Goal: Contribute content: Contribute content

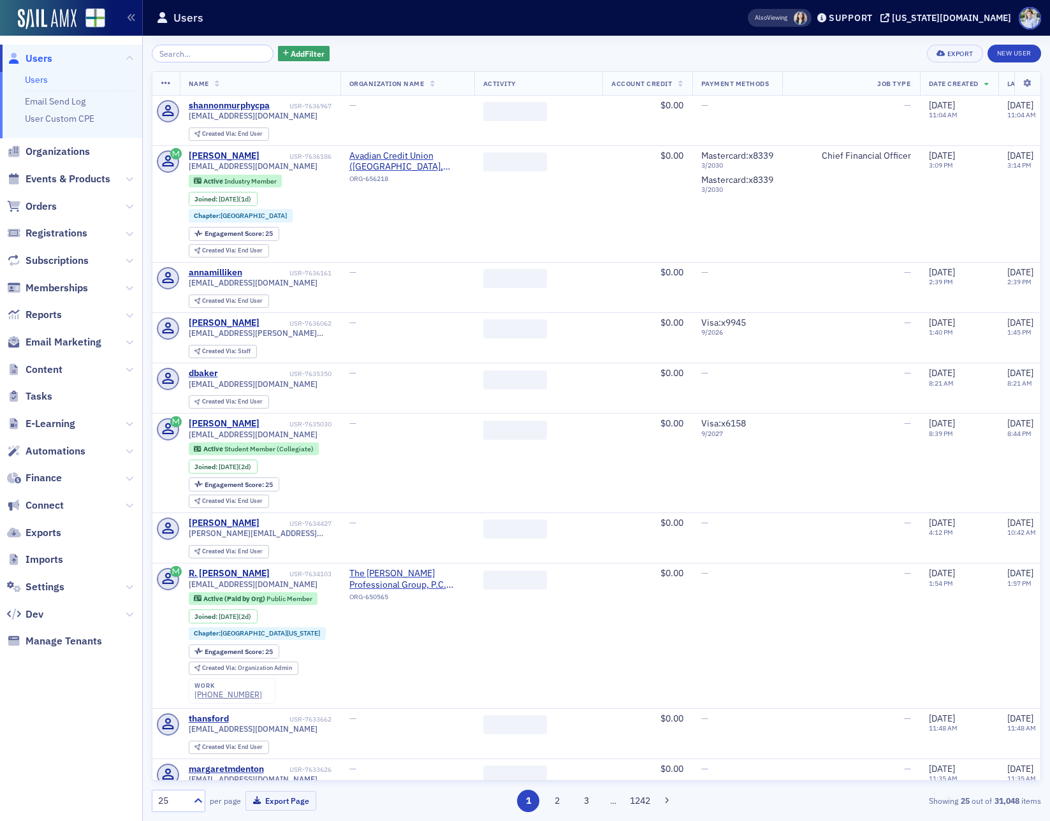
drag, startPoint x: 128, startPoint y: 365, endPoint x: 122, endPoint y: 372, distance: 9.0
click at [128, 366] on icon at bounding box center [130, 370] width 8 height 8
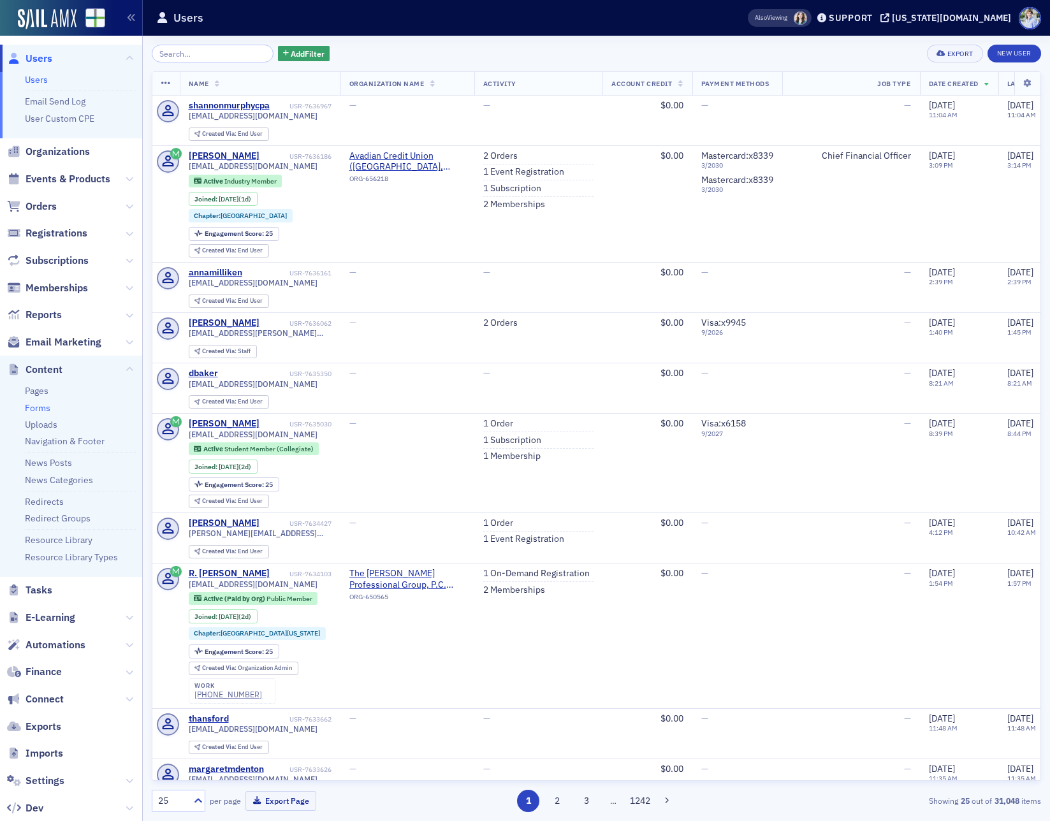
click at [43, 407] on link "Forms" at bounding box center [38, 407] width 26 height 11
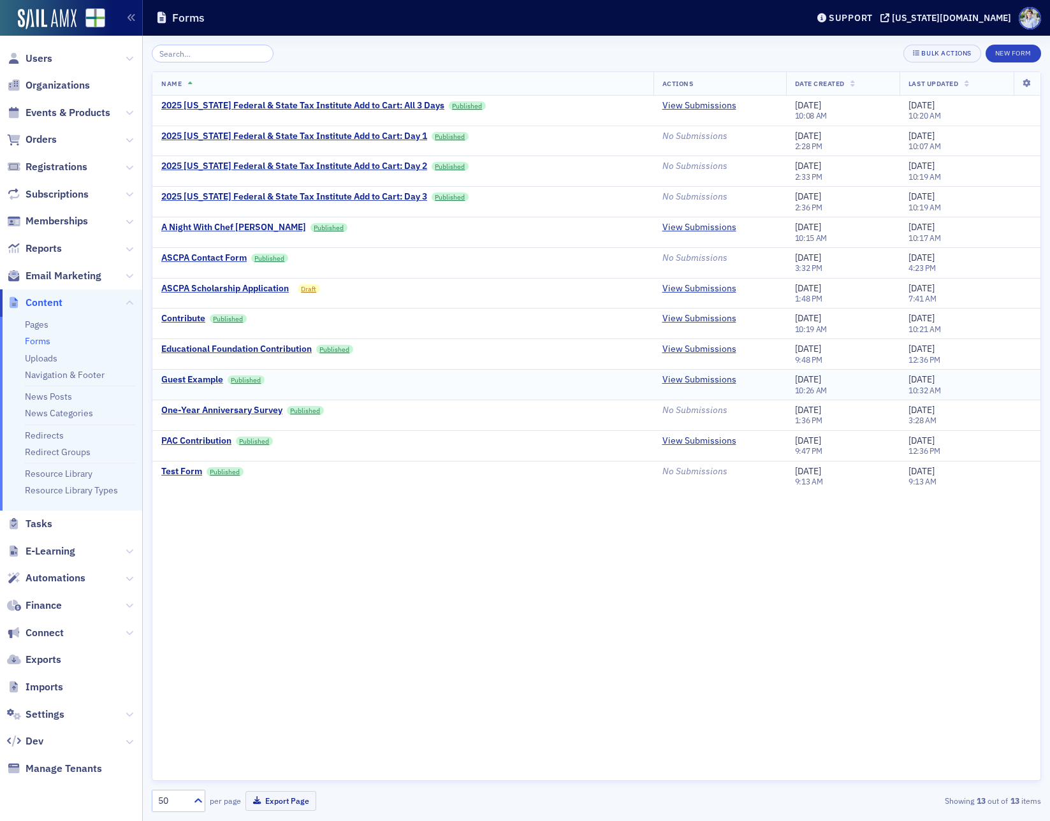
click at [203, 383] on div "Guest Example" at bounding box center [192, 379] width 62 height 11
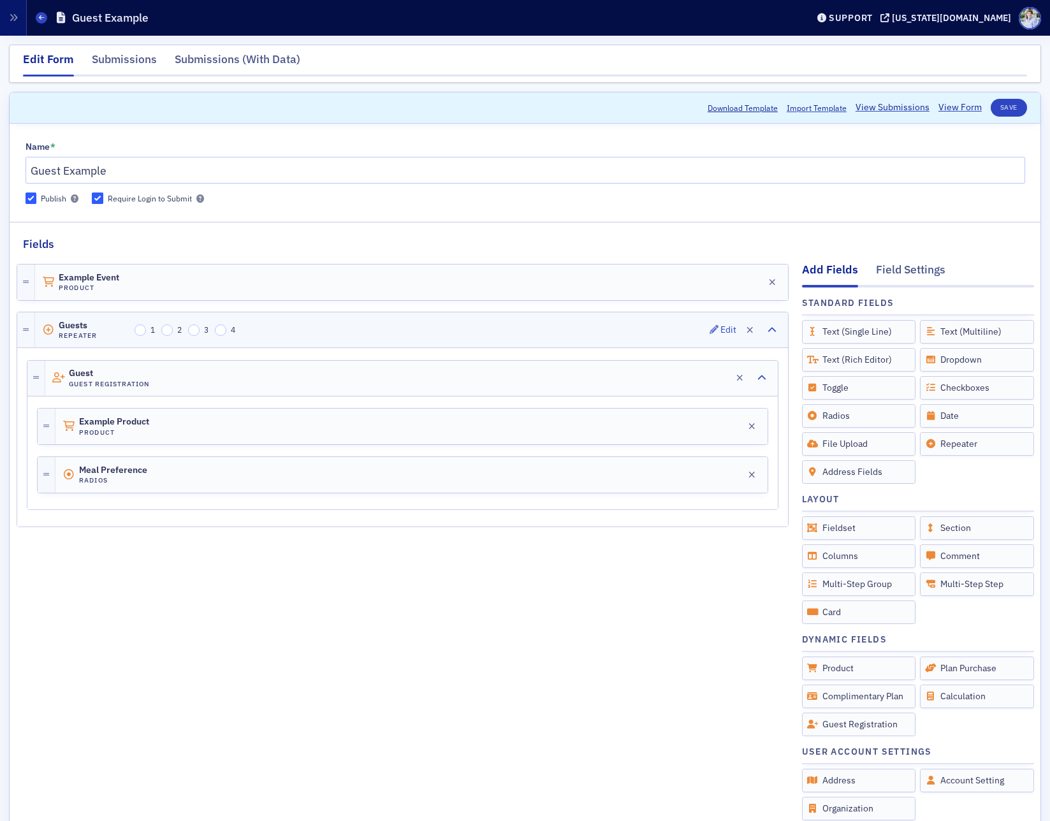
click at [561, 318] on div "Guests Repeater 1 2 3 4 Edit" at bounding box center [411, 329] width 753 height 35
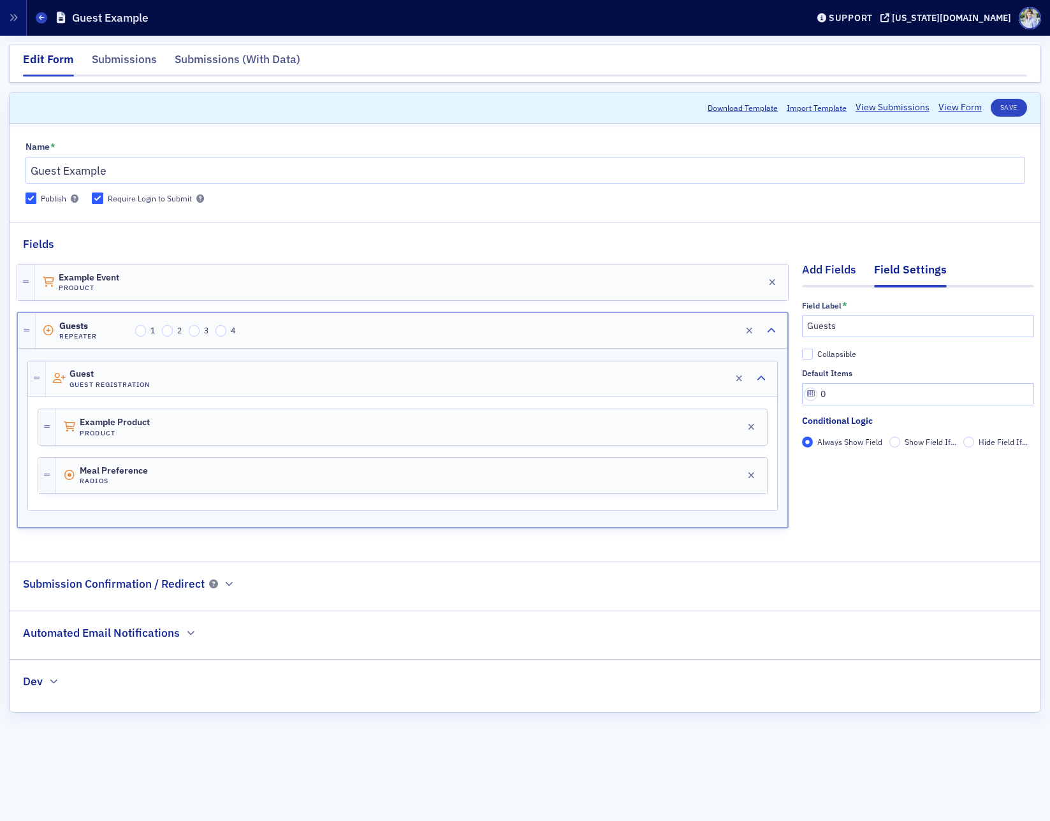
click at [853, 273] on div "Add Fields" at bounding box center [829, 273] width 54 height 24
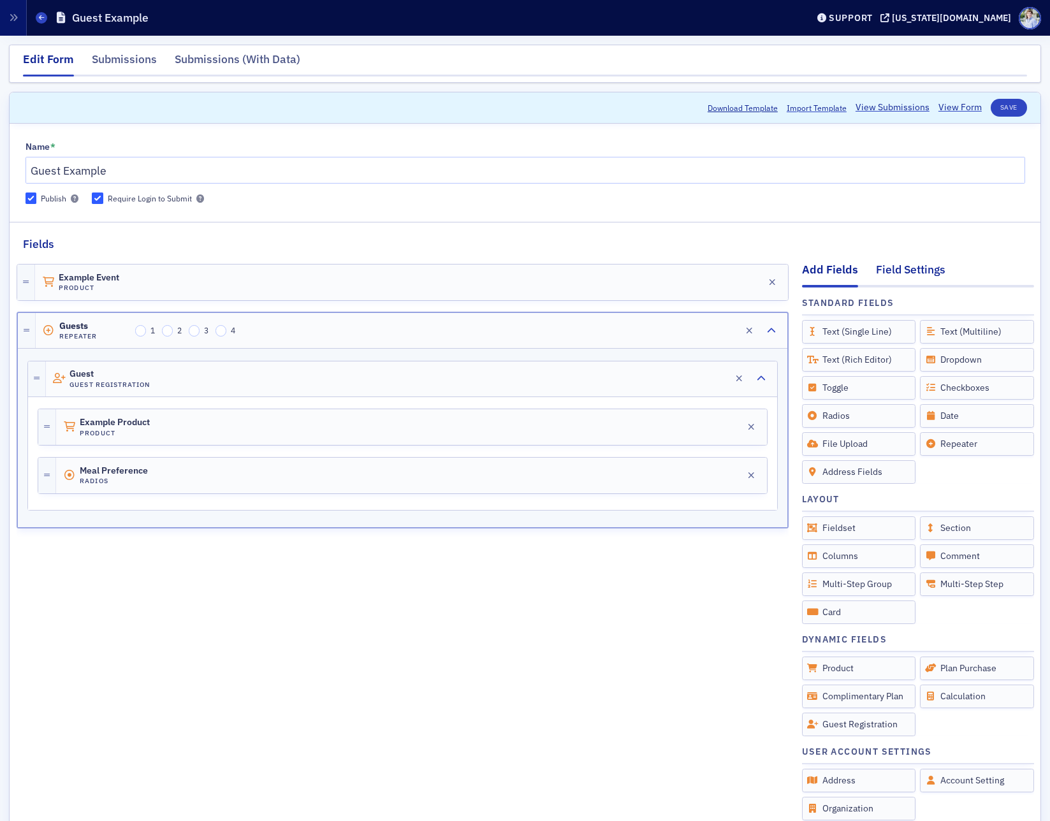
click at [902, 270] on div "Field Settings" at bounding box center [911, 273] width 70 height 24
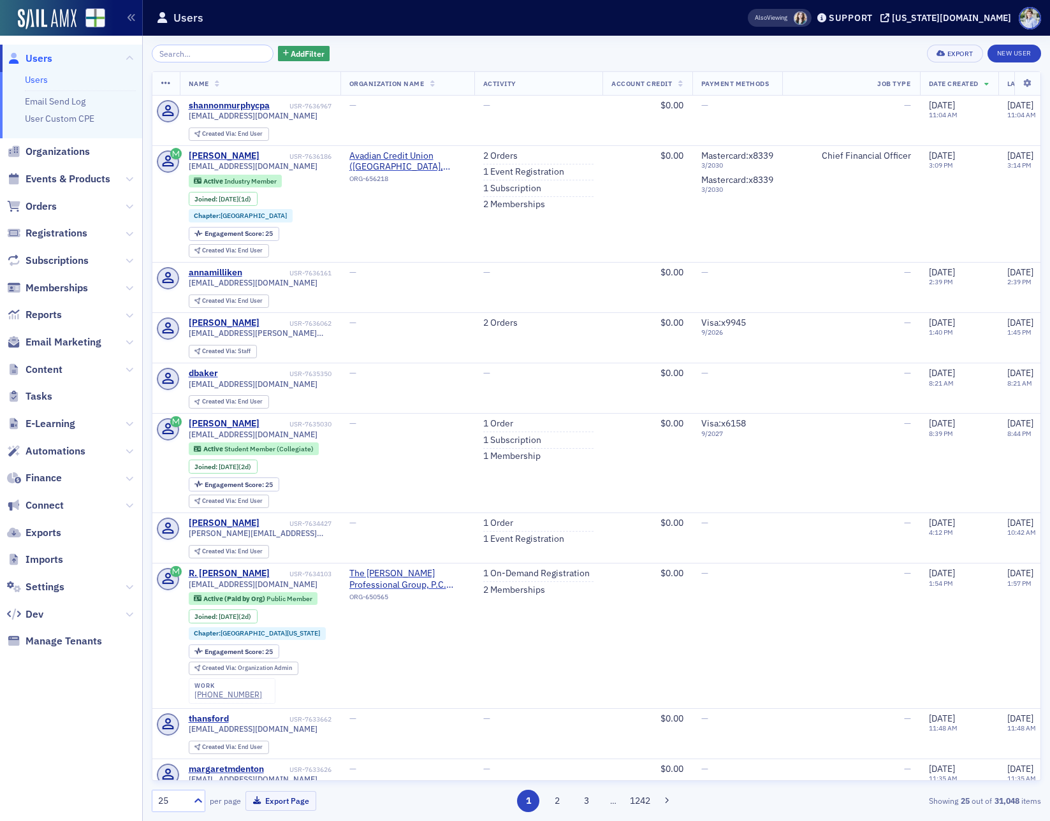
click at [124, 367] on span "Content" at bounding box center [71, 369] width 142 height 27
click at [131, 368] on icon at bounding box center [130, 370] width 8 height 8
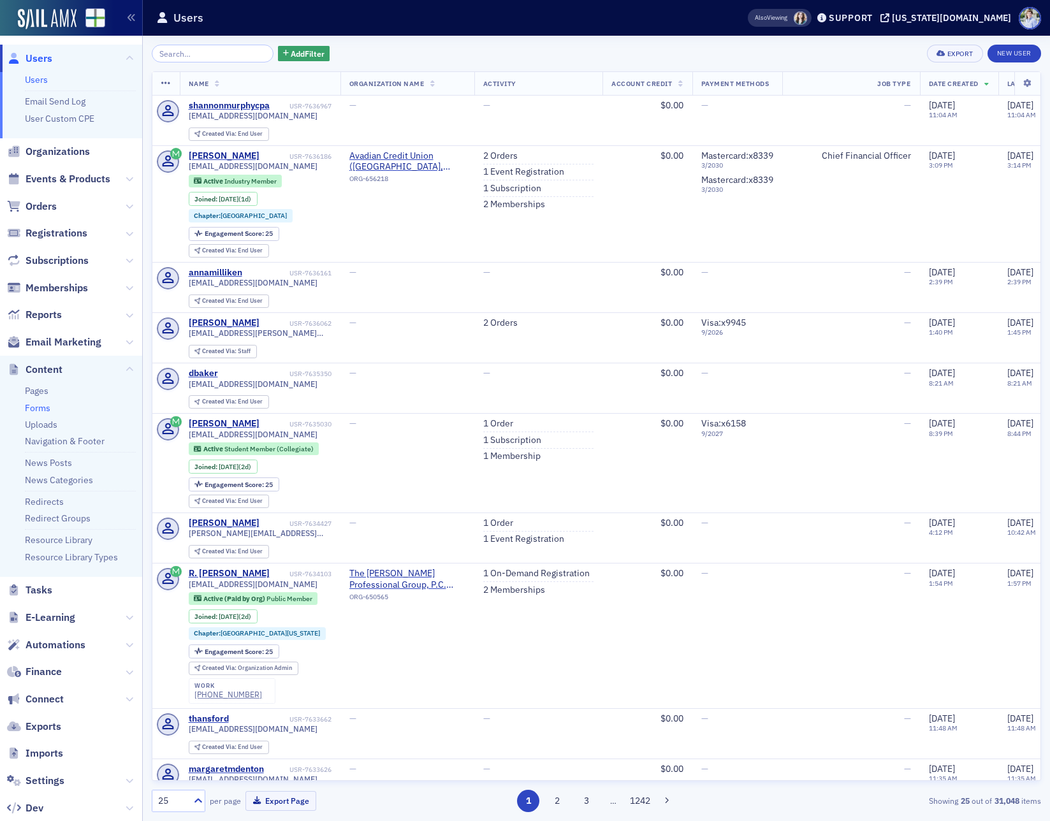
click at [36, 406] on link "Forms" at bounding box center [38, 407] width 26 height 11
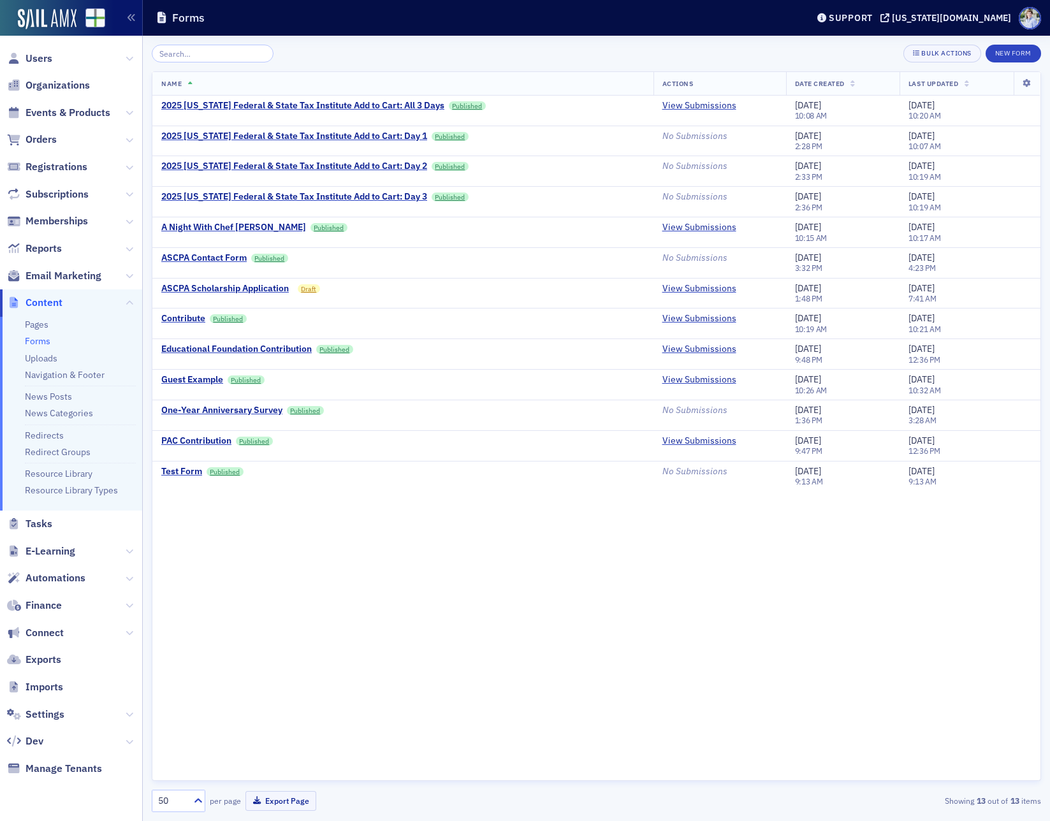
click at [1020, 43] on div "Bulk Actions New Form Name Actions Date Created Last Updated 2025 [US_STATE] Fe…" at bounding box center [597, 429] width 890 height 786
click at [1019, 47] on button "New Form" at bounding box center [1013, 54] width 55 height 18
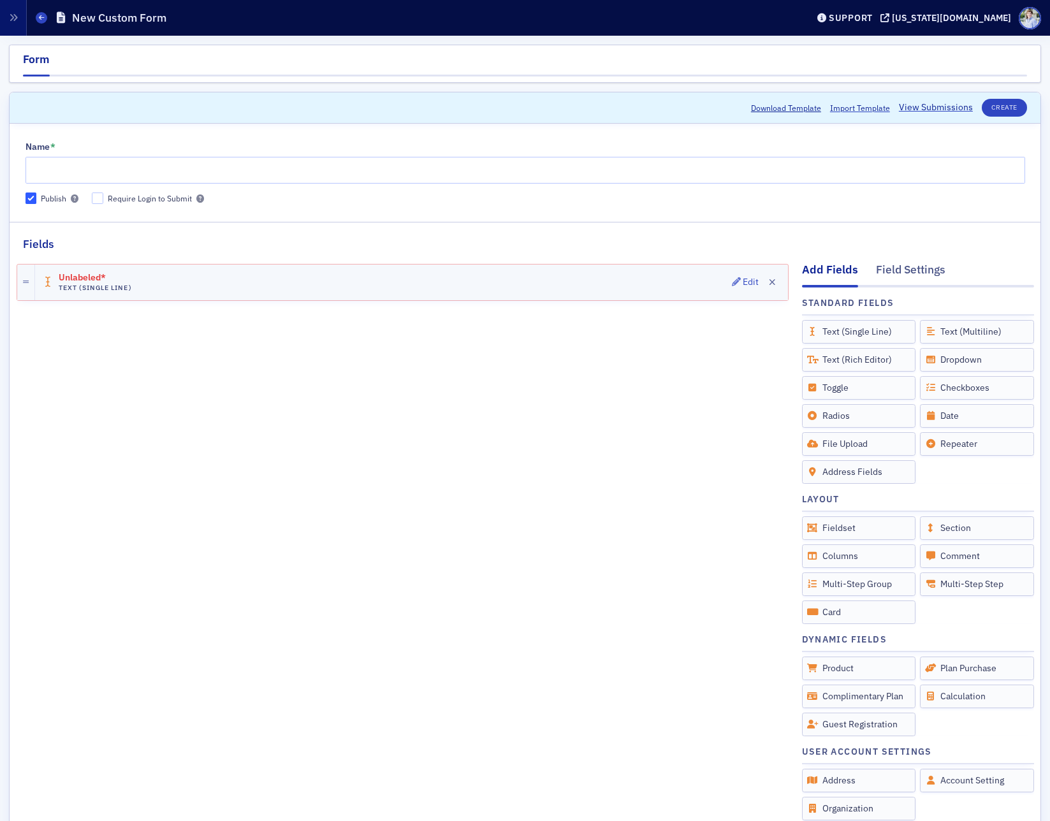
click at [217, 284] on div "Unlabeled* Text (Single Line) Edit" at bounding box center [411, 283] width 753 height 36
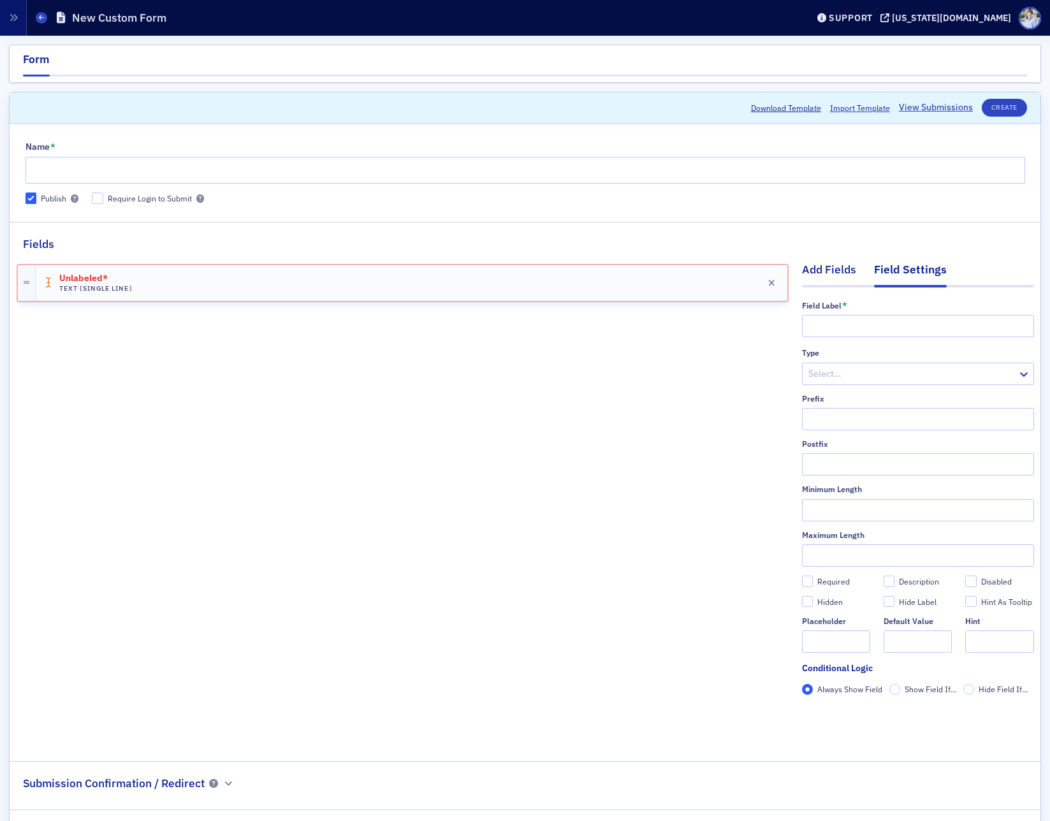
click at [818, 272] on div "Add Fields" at bounding box center [829, 273] width 54 height 24
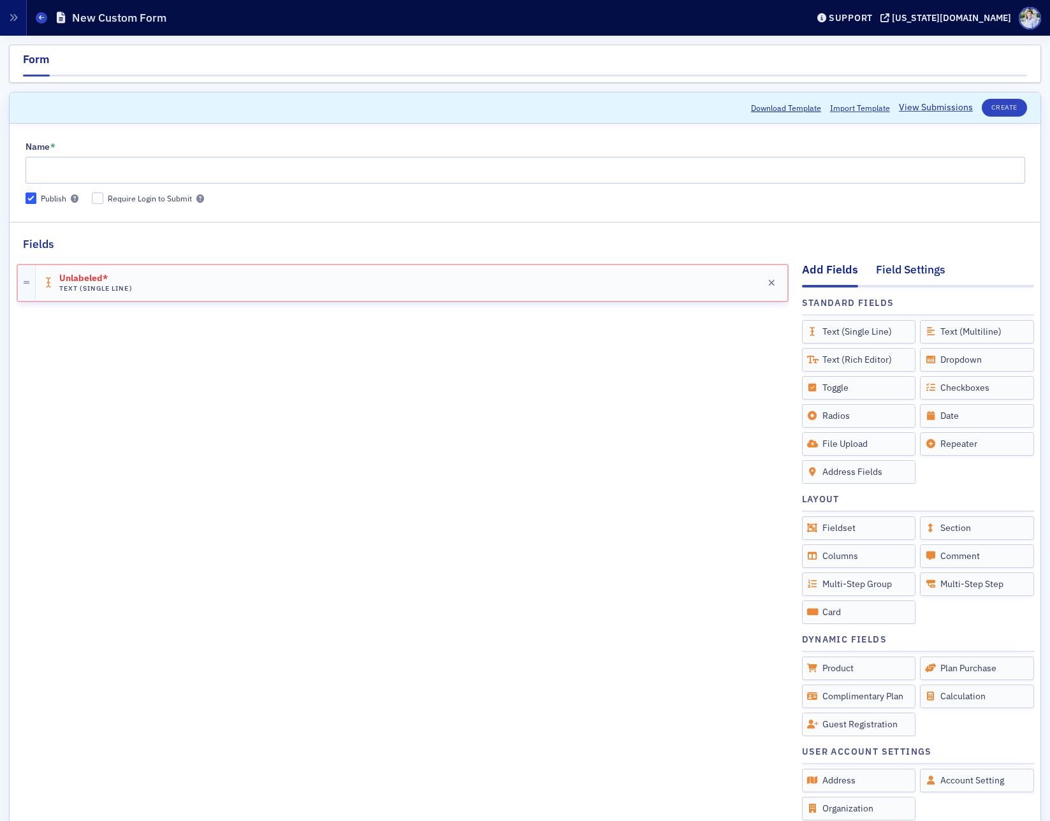
drag, startPoint x: 920, startPoint y: 273, endPoint x: 902, endPoint y: 272, distance: 18.5
click at [919, 273] on div "Field Settings" at bounding box center [911, 273] width 70 height 24
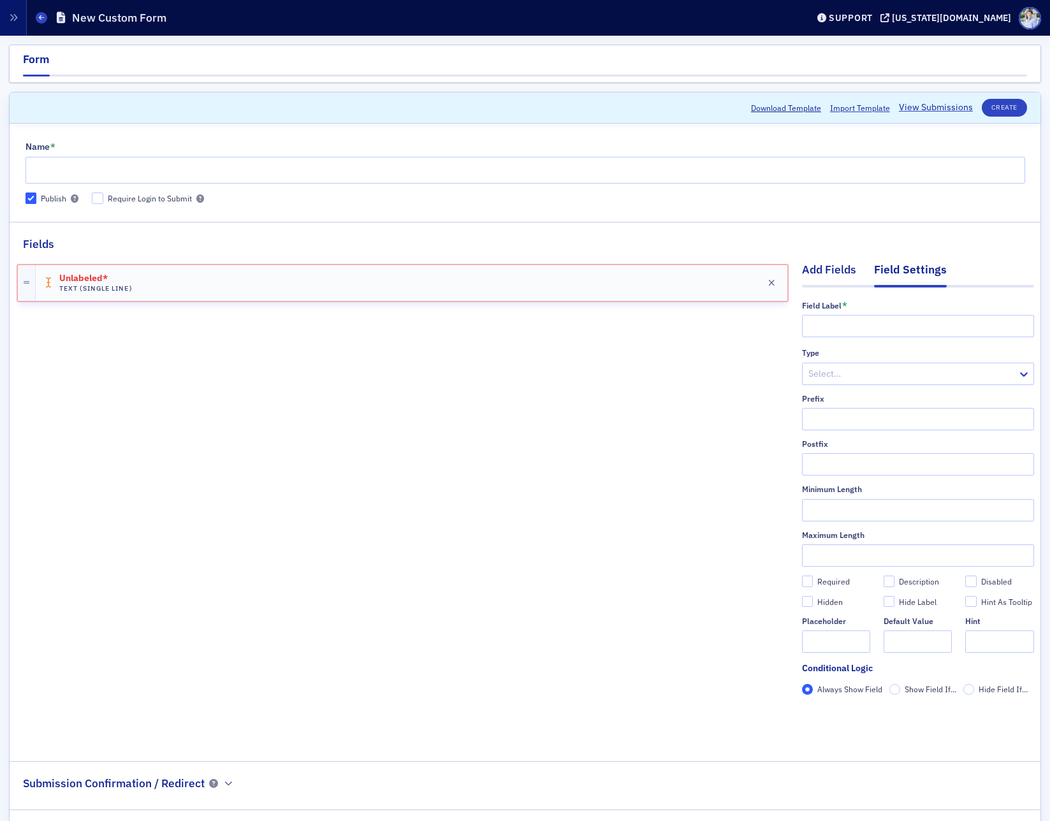
click at [842, 271] on div "Add Fields" at bounding box center [829, 273] width 54 height 24
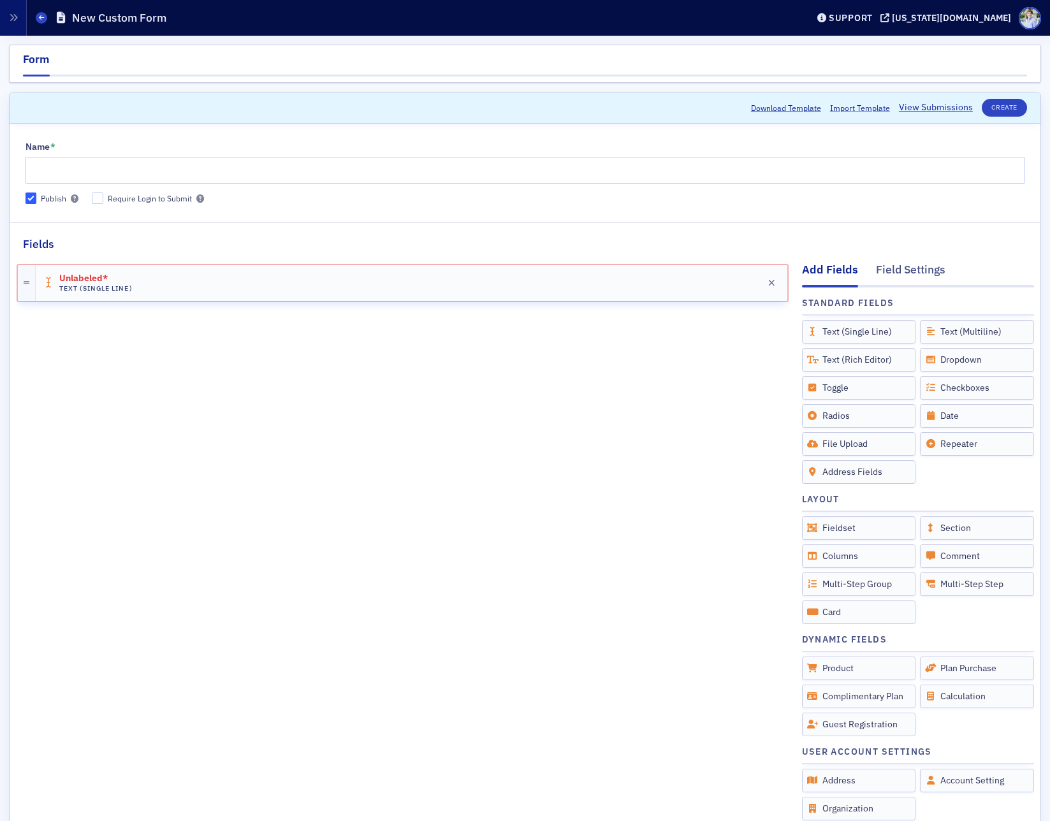
click at [606, 250] on fieldset "Fields Add Fields Field Settings Standard Fields Drag to Add Text (Single Line)…" at bounding box center [525, 543] width 1031 height 643
click at [606, 272] on div "Unlabeled* Text (Single Line) Edit" at bounding box center [412, 283] width 752 height 36
drag, startPoint x: 860, startPoint y: 268, endPoint x: 868, endPoint y: 268, distance: 7.7
click at [864, 268] on nav "Add Fields Field Settings" at bounding box center [918, 274] width 232 height 26
drag, startPoint x: 879, startPoint y: 268, endPoint x: 874, endPoint y: 286, distance: 18.6
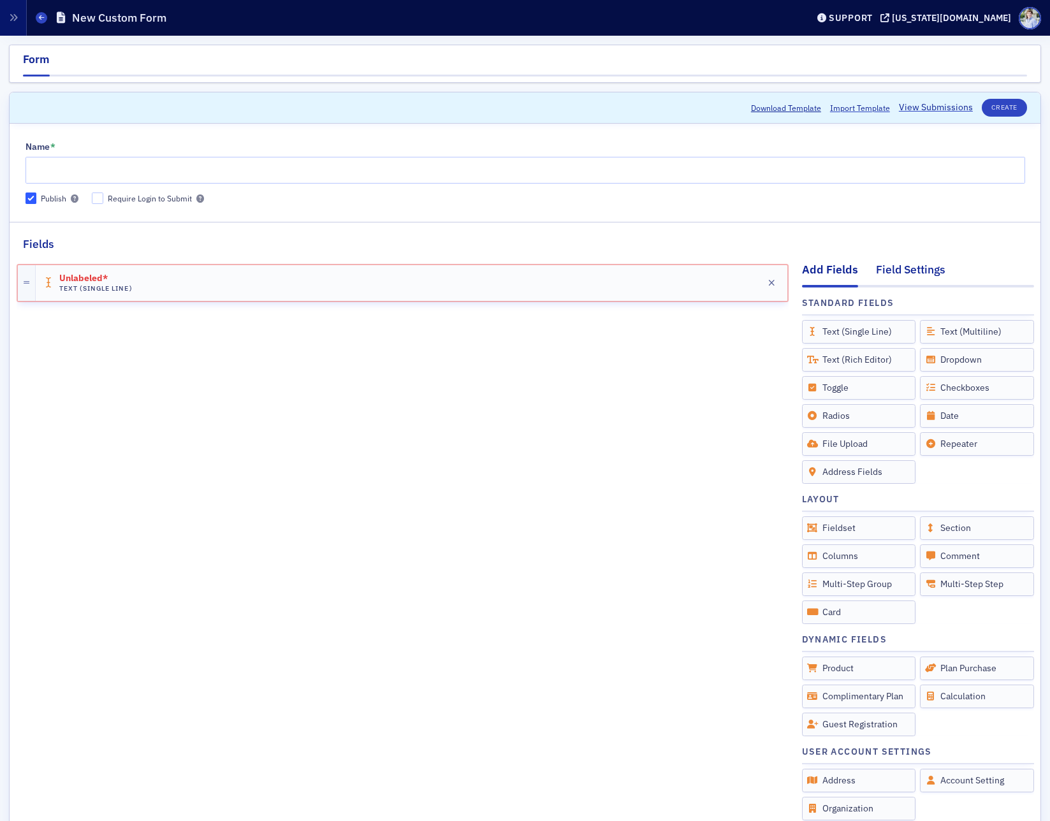
click at [879, 268] on div "Field Settings" at bounding box center [911, 273] width 70 height 24
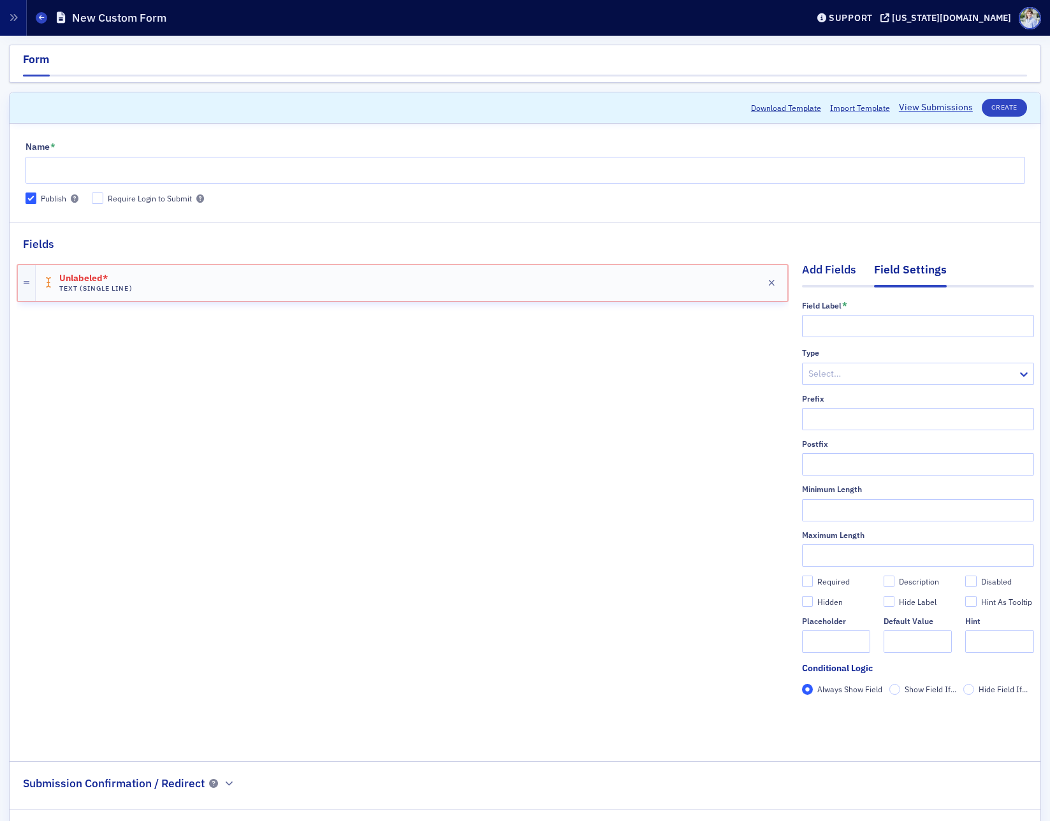
click at [815, 274] on div "Add Fields" at bounding box center [829, 273] width 54 height 24
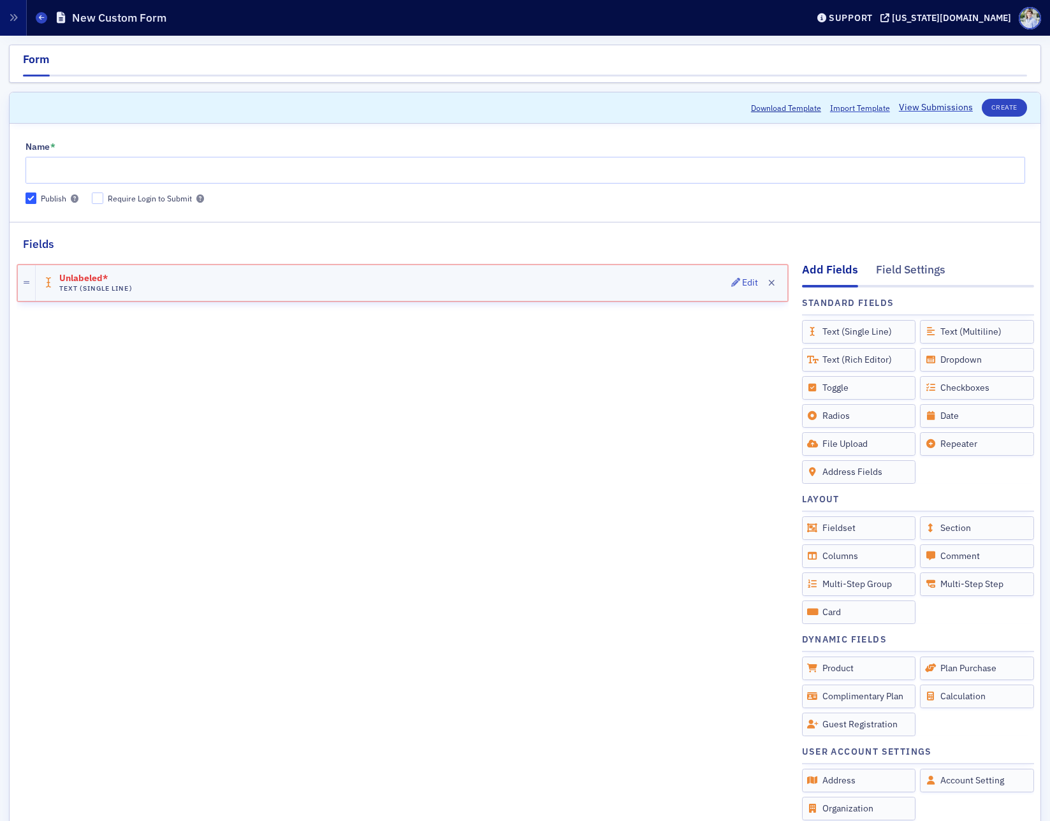
click at [665, 274] on div "Unlabeled* Text (Single Line) Edit" at bounding box center [412, 283] width 752 height 36
drag, startPoint x: 912, startPoint y: 270, endPoint x: 904, endPoint y: 274, distance: 8.9
click at [912, 270] on div "Field Settings" at bounding box center [911, 273] width 70 height 24
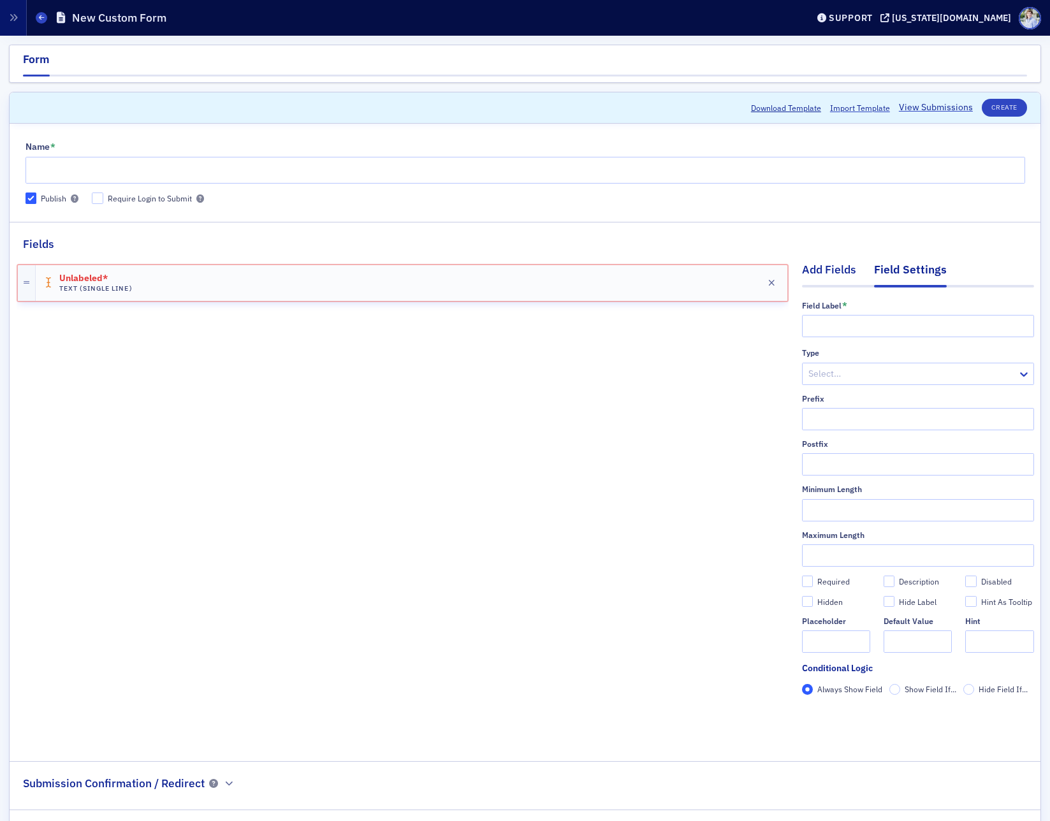
click at [842, 270] on div "Add Fields" at bounding box center [829, 273] width 54 height 24
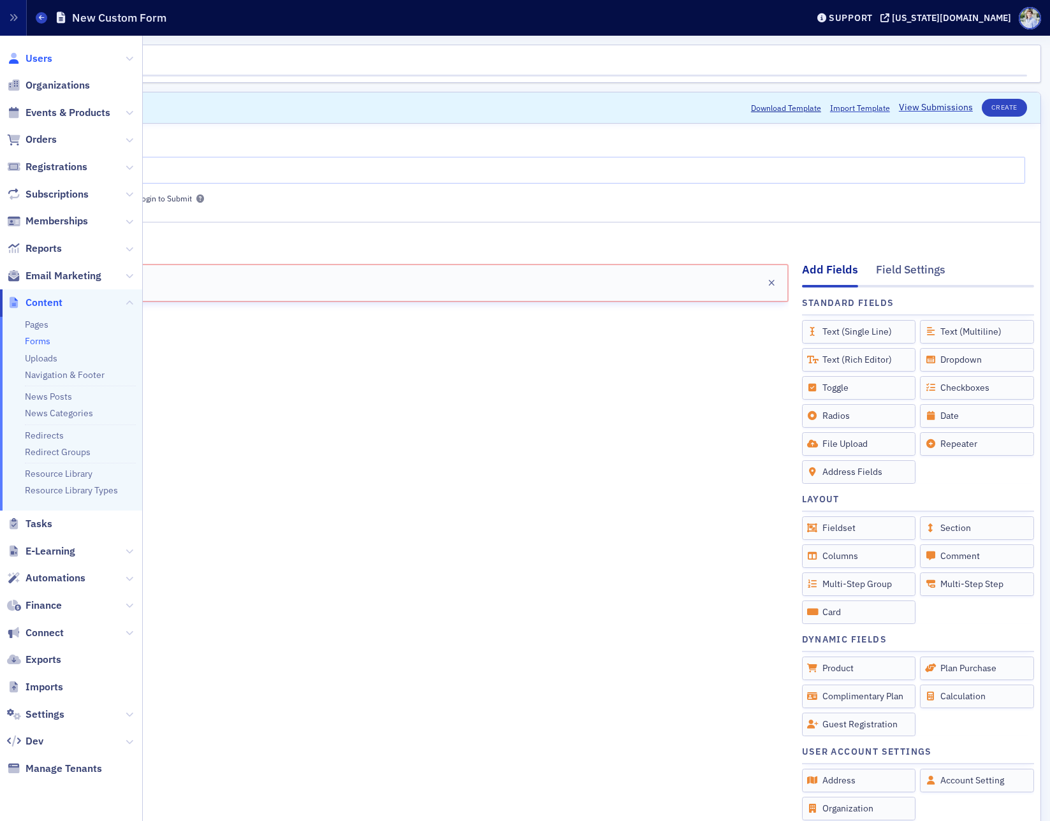
click at [40, 57] on span "Users" at bounding box center [39, 59] width 27 height 14
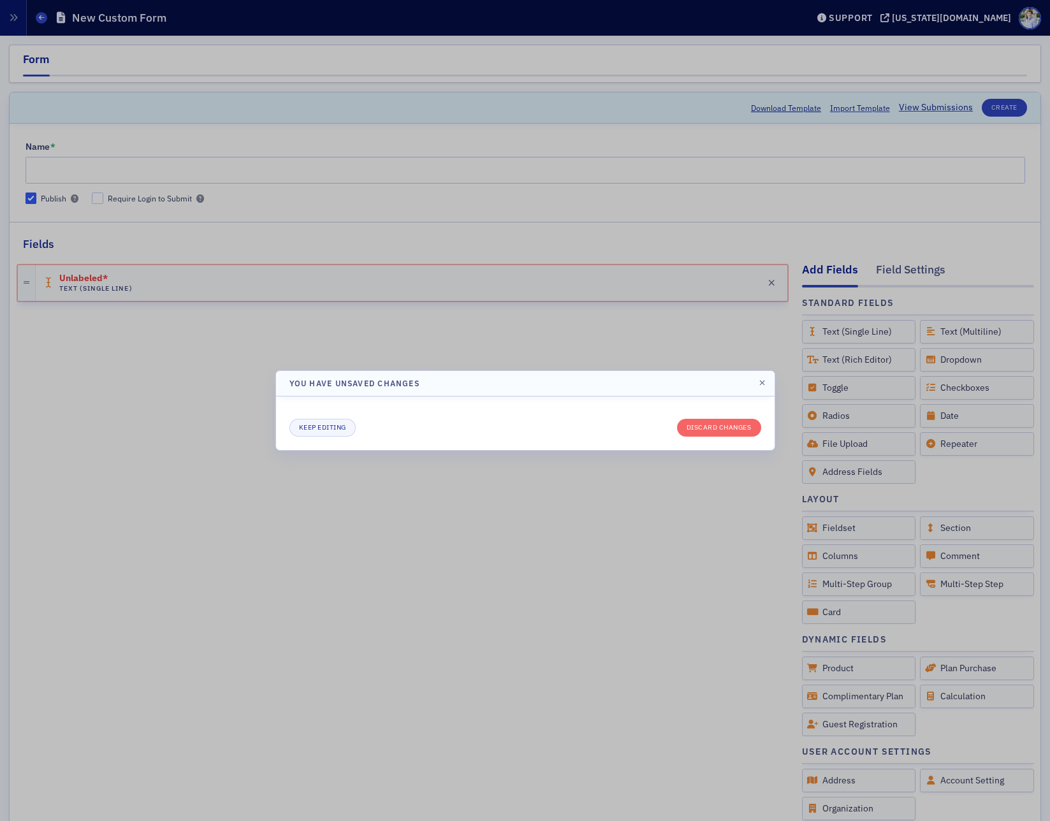
click at [719, 438] on div "Keep editing Discard changes" at bounding box center [525, 424] width 499 height 54
click at [720, 436] on button "Discard changes" at bounding box center [719, 428] width 84 height 18
